Goal: Navigation & Orientation: Find specific page/section

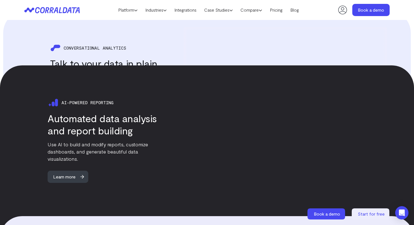
scroll to position [818, 0]
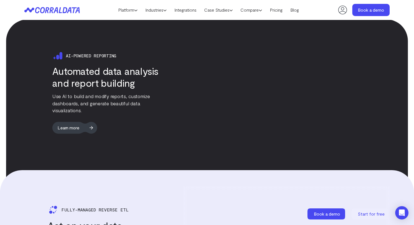
click at [69, 122] on span "Learn more" at bounding box center [68, 127] width 32 height 12
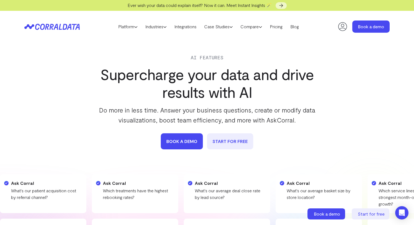
click at [74, 27] on icon at bounding box center [51, 27] width 55 height 6
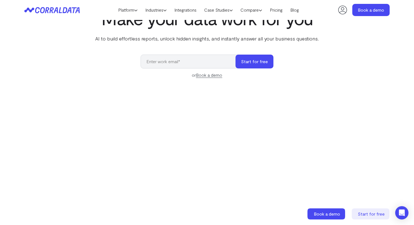
scroll to position [39, 0]
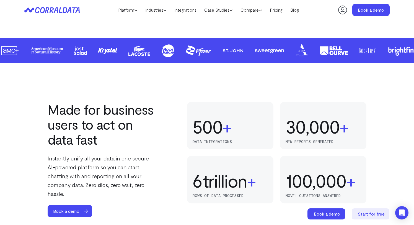
drag, startPoint x: 308, startPoint y: 66, endPoint x: 303, endPoint y: 72, distance: 8.5
click at [308, 66] on div "Made for business users to act on data fast Instantly unify all your data in on…" at bounding box center [207, 159] width 414 height 192
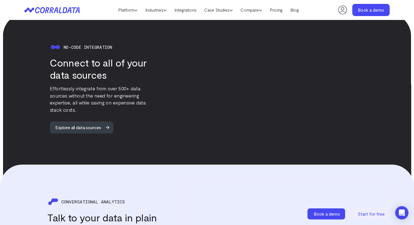
scroll to position [437, 0]
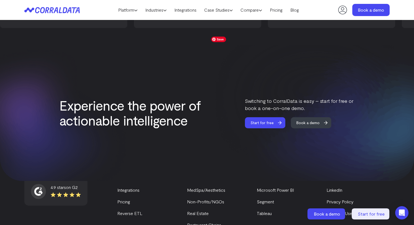
scroll to position [2377, 0]
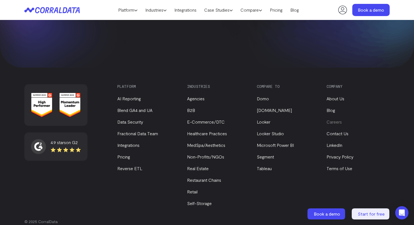
click at [335, 119] on link "Careers" at bounding box center [333, 121] width 15 height 5
click at [364, 109] on ul "About Us Blog Careers Contact Us LinkedIn Privacy Policy Terms of Use" at bounding box center [356, 129] width 60 height 83
